Goal: Information Seeking & Learning: Check status

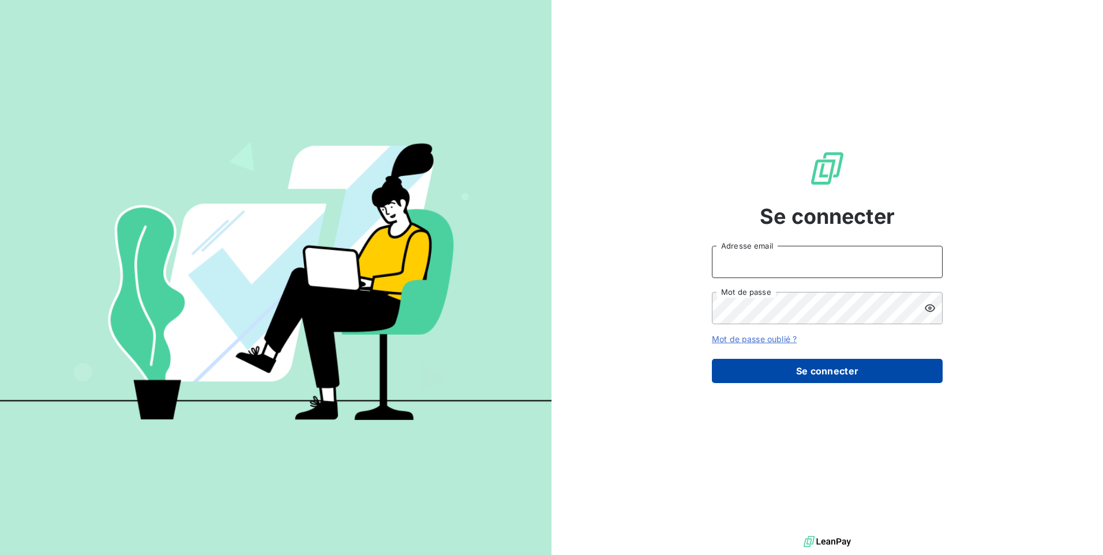
type input "[EMAIL_ADDRESS][DOMAIN_NAME]"
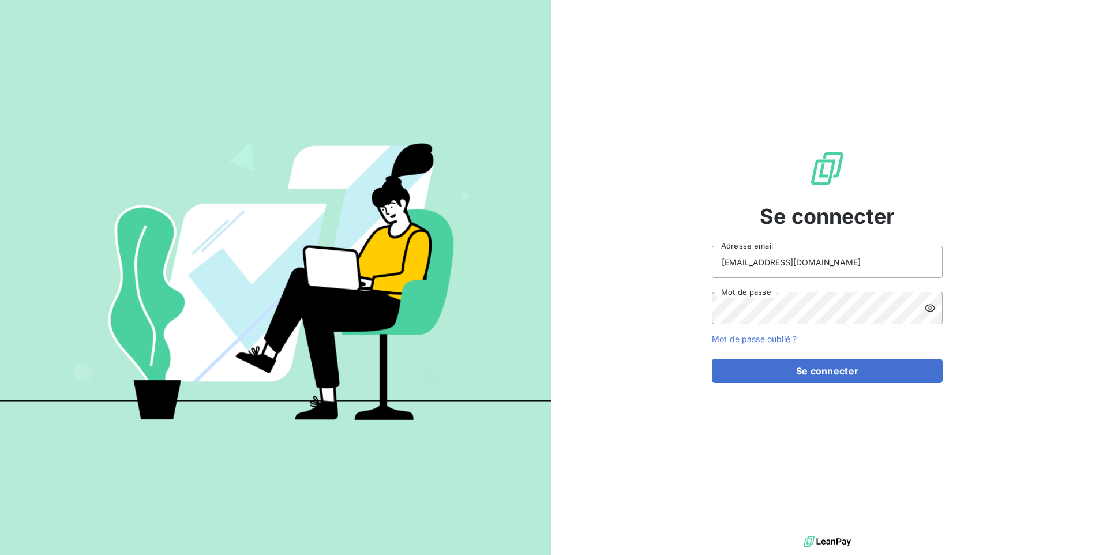
drag, startPoint x: 826, startPoint y: 370, endPoint x: 928, endPoint y: 414, distance: 111.9
click at [826, 370] on button "Se connecter" at bounding box center [827, 371] width 231 height 24
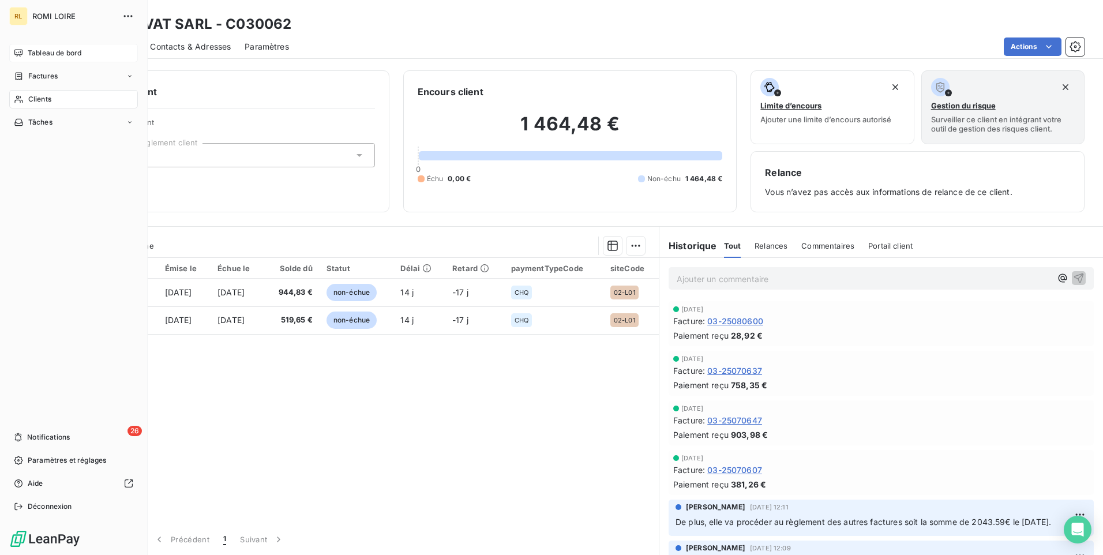
click at [40, 51] on span "Tableau de bord" at bounding box center [55, 53] width 54 height 10
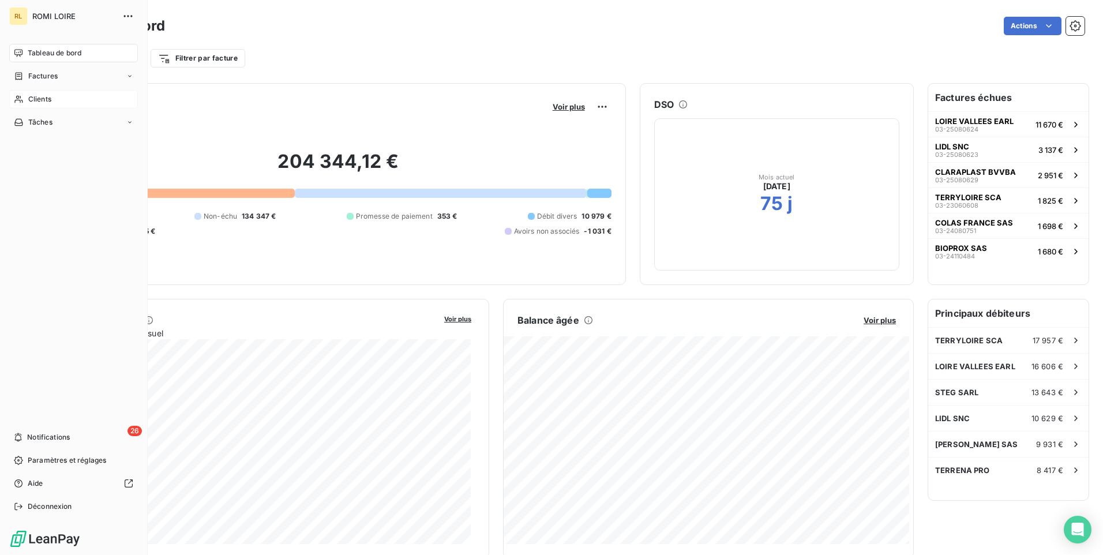
click at [29, 99] on span "Clients" at bounding box center [39, 99] width 23 height 10
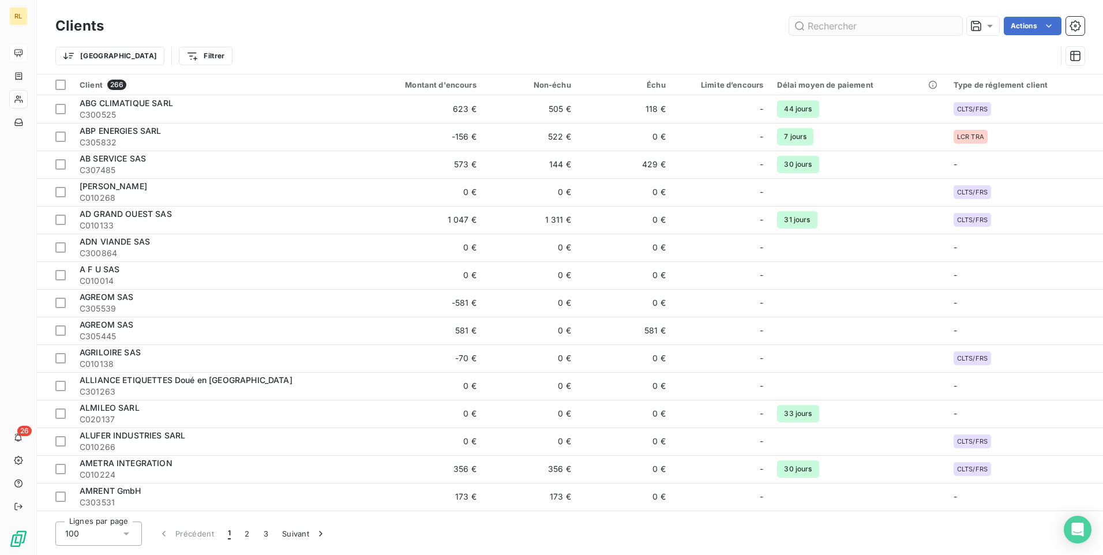
click at [811, 30] on input "text" at bounding box center [875, 26] width 173 height 18
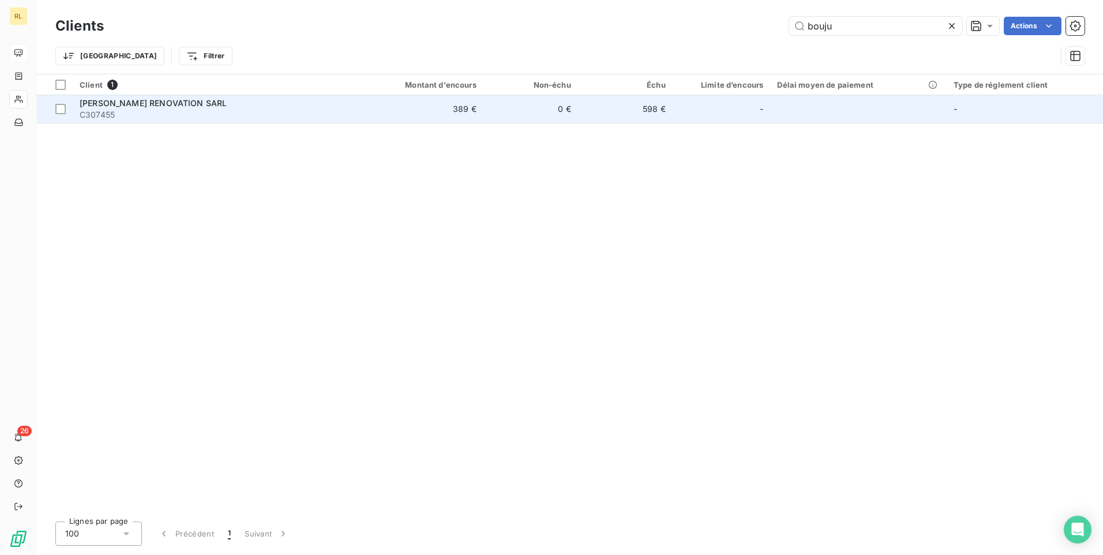
type input "bouju"
click at [177, 109] on span "C307455" at bounding box center [215, 115] width 270 height 12
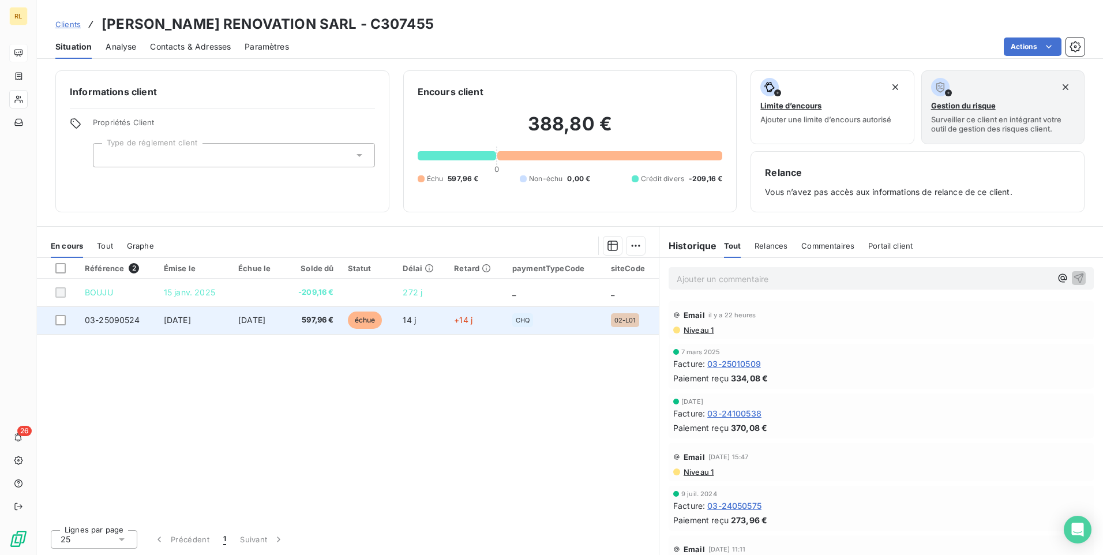
click at [323, 320] on span "597,96 €" at bounding box center [312, 320] width 43 height 12
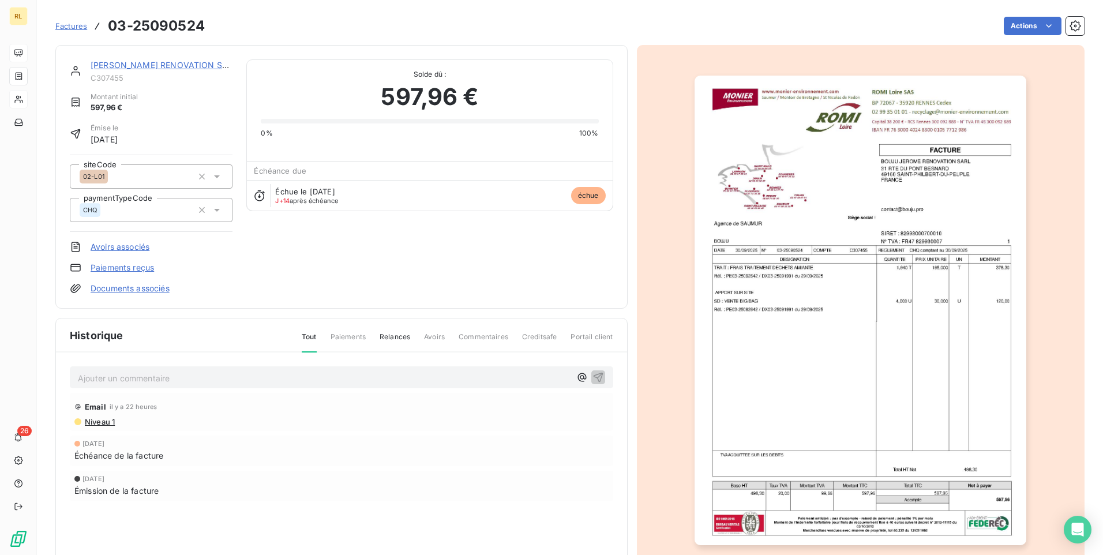
click at [793, 322] on html "RL 26 Factures 03-25090524 Actions [PERSON_NAME] RENOVATION SARL C307455 Montan…" at bounding box center [551, 277] width 1103 height 555
click at [74, 27] on span "Factures" at bounding box center [71, 25] width 32 height 9
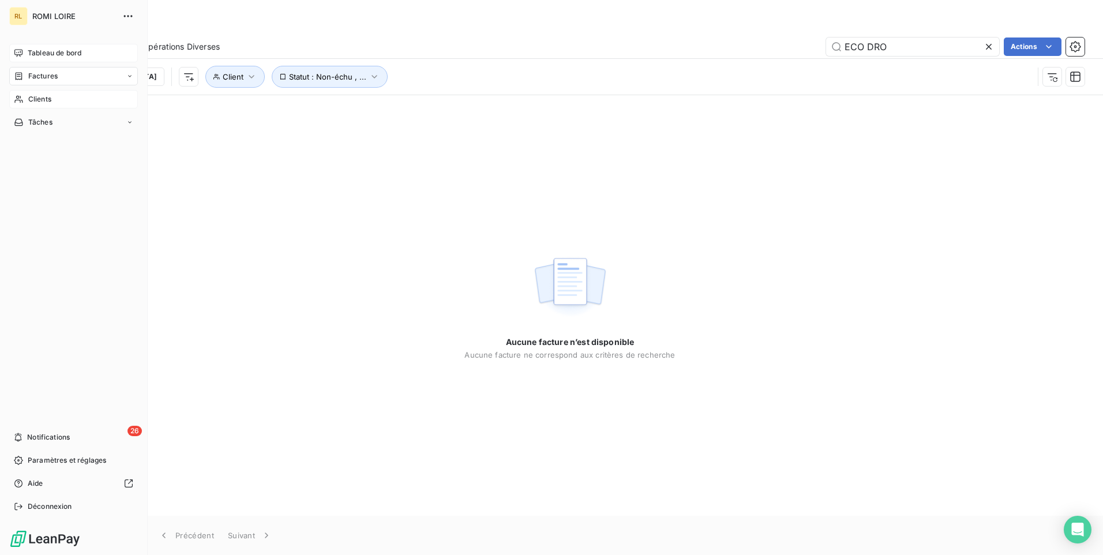
click at [41, 94] on span "Clients" at bounding box center [39, 99] width 23 height 10
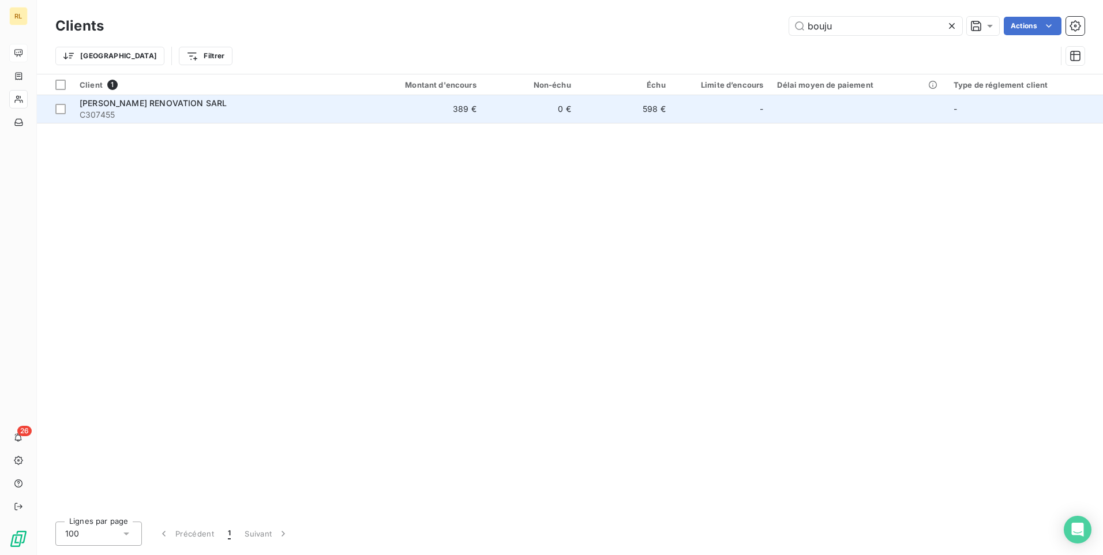
click at [219, 107] on span "[PERSON_NAME] RENOVATION SARL" at bounding box center [153, 103] width 147 height 10
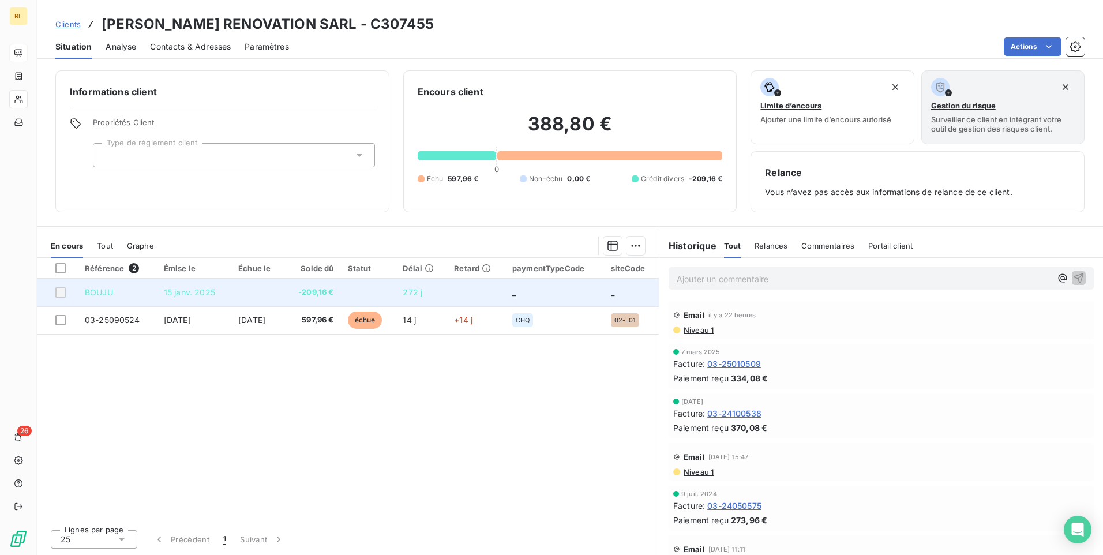
click at [201, 295] on span "15 janv. 2025" at bounding box center [189, 292] width 51 height 10
click at [60, 290] on div at bounding box center [60, 292] width 10 height 10
click at [65, 292] on div at bounding box center [60, 292] width 10 height 10
click at [63, 292] on div at bounding box center [60, 292] width 10 height 10
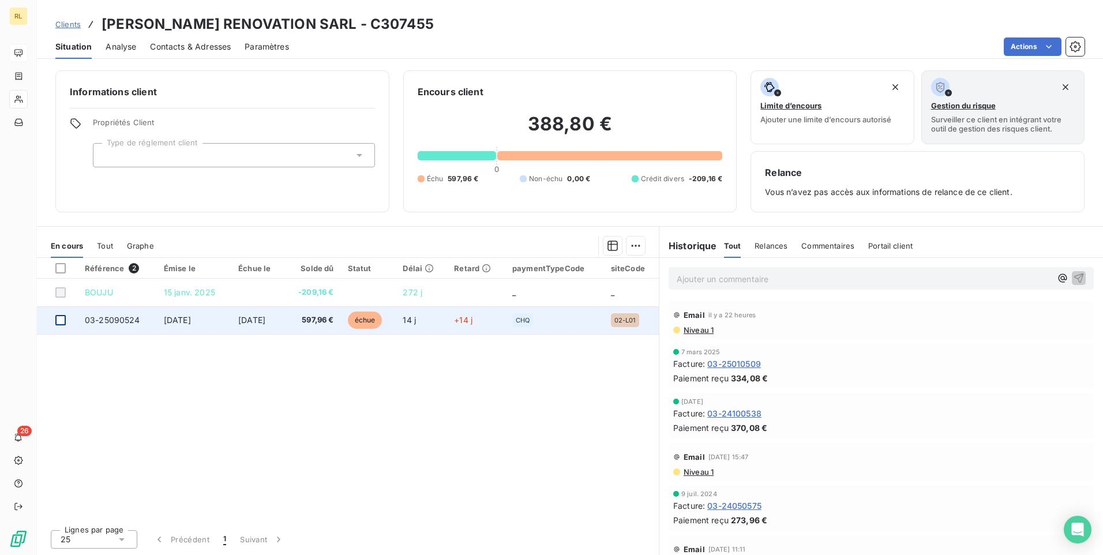
click at [61, 320] on div at bounding box center [60, 320] width 10 height 10
